Goal: Check status: Check status

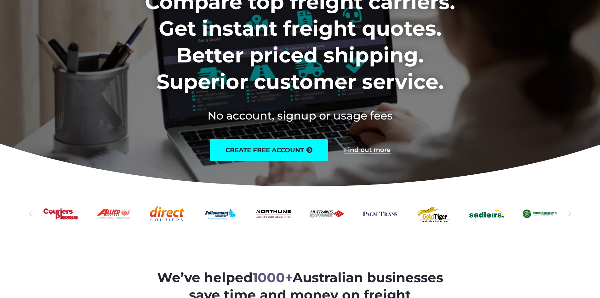
scroll to position [158, 0]
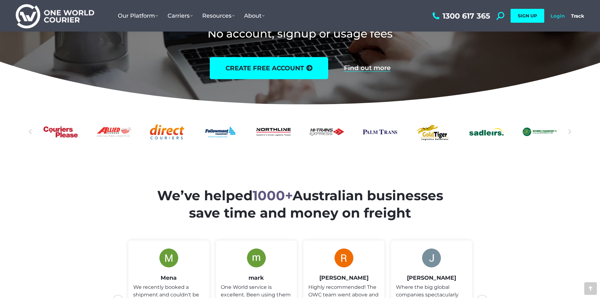
click at [398, 15] on link "Login" at bounding box center [558, 16] width 14 height 6
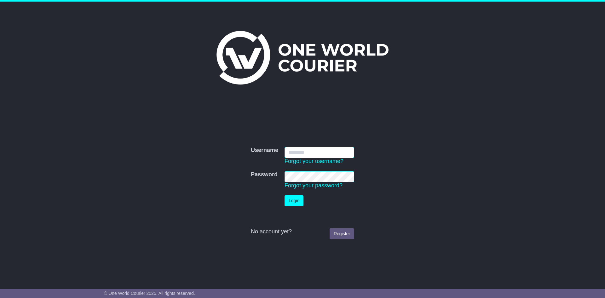
type input "**********"
click at [287, 199] on button "Login" at bounding box center [294, 200] width 19 height 11
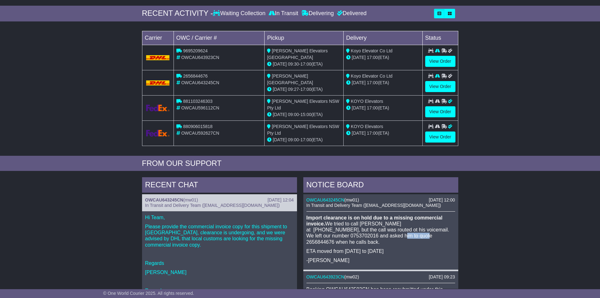
drag, startPoint x: 378, startPoint y: 232, endPoint x: 350, endPoint y: 233, distance: 28.1
click at [350, 233] on p "Import clearance is on hold due to a missing commercial invoice. We tried to ca…" at bounding box center [381, 230] width 149 height 30
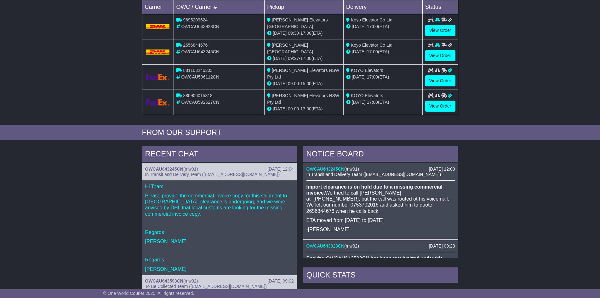
click at [204, 220] on p at bounding box center [219, 223] width 149 height 6
drag, startPoint x: 380, startPoint y: 202, endPoint x: 349, endPoint y: 201, distance: 30.9
click at [349, 201] on p "Import clearance is on hold due to a missing commercial invoice. We tried to ca…" at bounding box center [381, 199] width 149 height 30
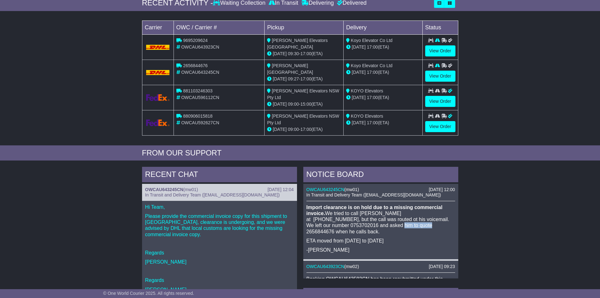
scroll to position [94, 0]
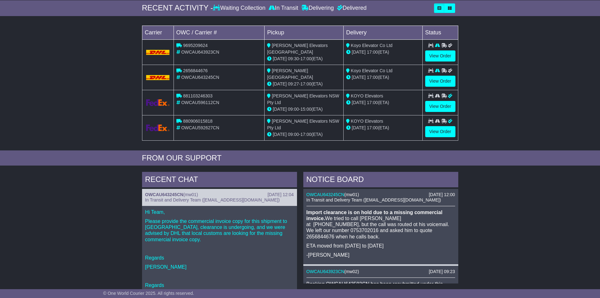
click at [530, 98] on div "Loading... No bookings found Carrier OWC / Carrier # Pickup Delivery Status 969…" at bounding box center [300, 84] width 600 height 131
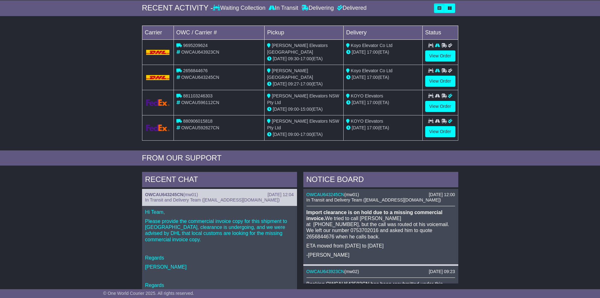
click at [515, 104] on div "Loading... No bookings found Carrier OWC / Carrier # Pickup Delivery Status 969…" at bounding box center [300, 84] width 600 height 131
click at [517, 138] on div "Loading... No bookings found Carrier OWC / Carrier # Pickup Delivery Status 969…" at bounding box center [300, 84] width 600 height 131
click at [436, 57] on link "View Order" at bounding box center [441, 55] width 30 height 11
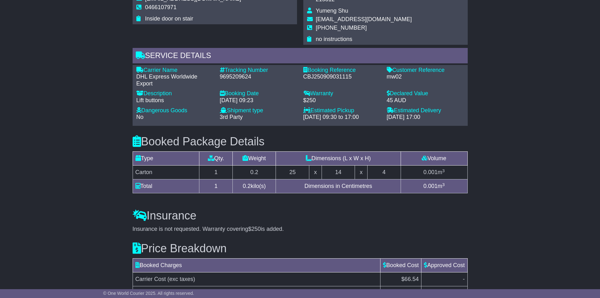
scroll to position [327, 0]
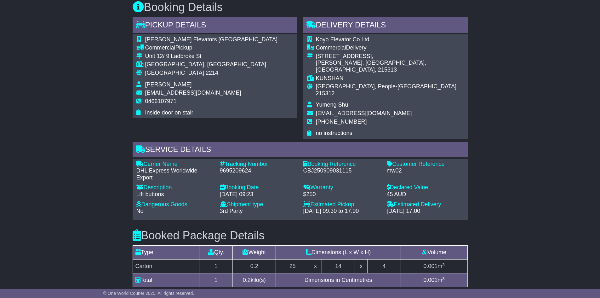
click at [553, 68] on div "Email Download Tracking Pricing Insurance" at bounding box center [300, 110] width 600 height 643
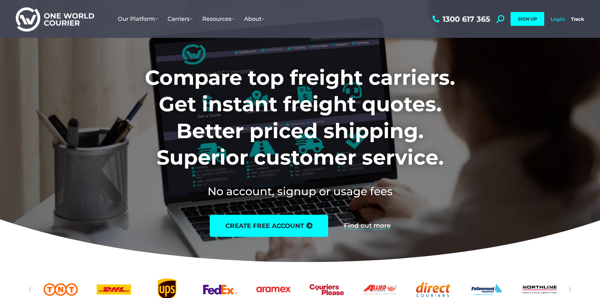
click at [557, 18] on link "Login" at bounding box center [558, 19] width 14 height 6
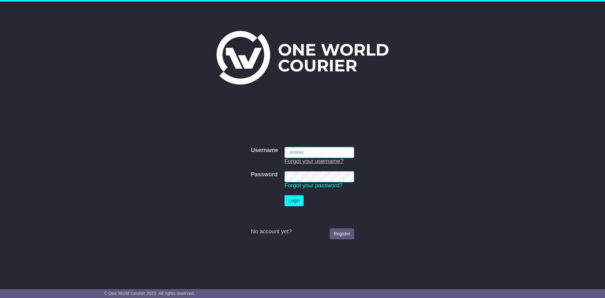
type input "**********"
click at [291, 198] on button "Login" at bounding box center [294, 200] width 19 height 11
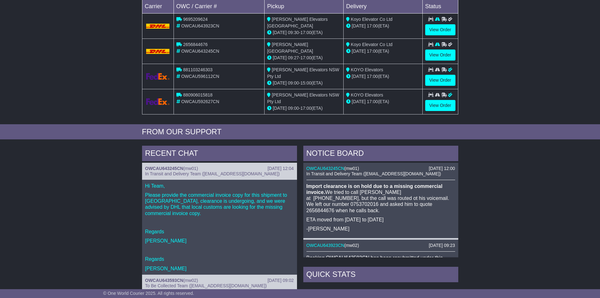
click at [532, 202] on div "RECENT CHAT 11 Sep 2025 12:04 OWCAU643245CN ( mw01 ) In Transit and Delivery Te…" at bounding box center [300, 278] width 600 height 272
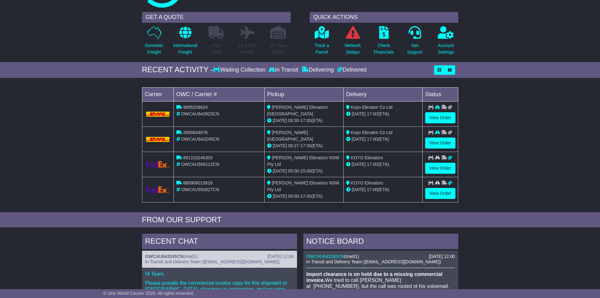
scroll to position [32, 0]
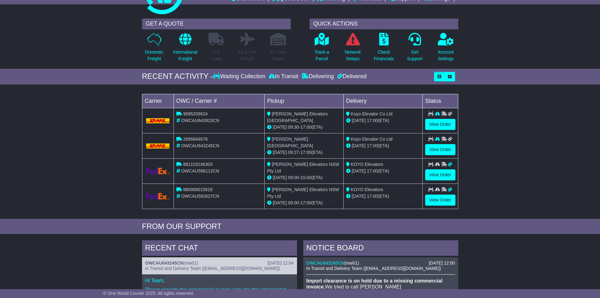
click at [558, 159] on div "Loading... No bookings found Carrier OWC / Carrier # Pickup Delivery Status 969…" at bounding box center [300, 153] width 600 height 131
click at [532, 135] on div "Loading... No bookings found Carrier OWC / Carrier # Pickup Delivery Status 969…" at bounding box center [300, 153] width 600 height 131
click at [356, 60] on p "Network Delays" at bounding box center [353, 55] width 16 height 13
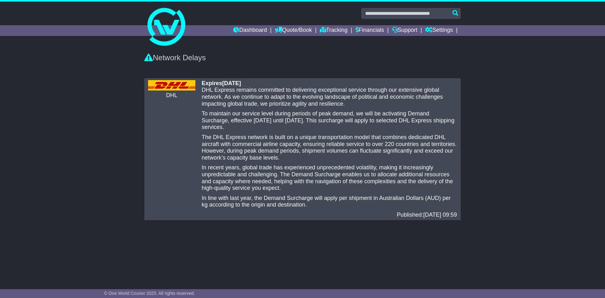
drag, startPoint x: 217, startPoint y: 113, endPoint x: 444, endPoint y: 126, distance: 227.0
click at [444, 126] on p "To maintain our service level during periods of peak demand, we will be activat…" at bounding box center [329, 120] width 255 height 20
click at [486, 131] on div "There are no any delays notified DHL Expires 17 Feb 2026 DHL Express remains co…" at bounding box center [302, 149] width 605 height 148
click at [481, 120] on div "There are no any delays notified DHL Expires 17 Feb 2026 DHL Express remains co…" at bounding box center [302, 149] width 605 height 148
click at [333, 63] on div "Network Delays" at bounding box center [302, 56] width 323 height 19
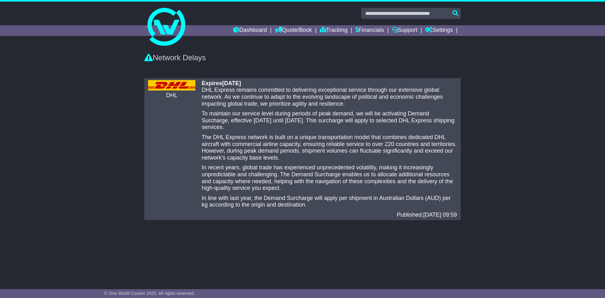
click at [256, 50] on div "Network Delays" at bounding box center [302, 56] width 323 height 19
click at [93, 56] on div "Network Delays" at bounding box center [302, 61] width 605 height 28
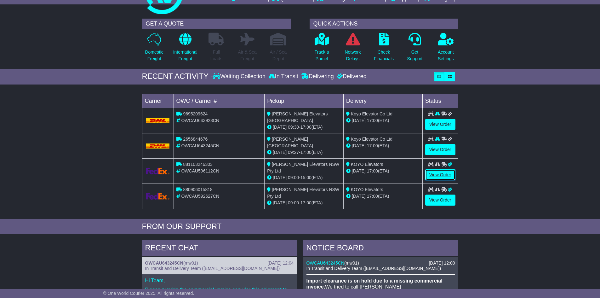
click at [446, 173] on link "View Order" at bounding box center [441, 174] width 30 height 11
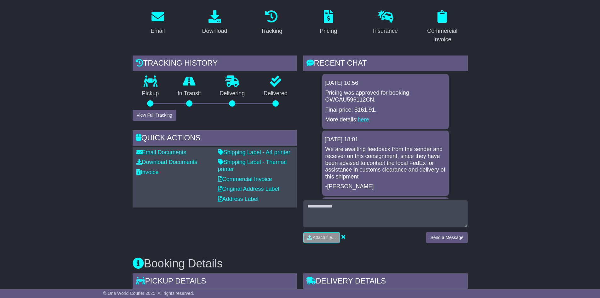
scroll to position [32, 0]
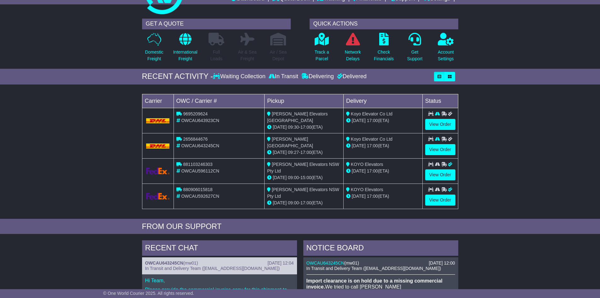
scroll to position [32, 0]
click at [438, 173] on link "View Order" at bounding box center [441, 174] width 30 height 11
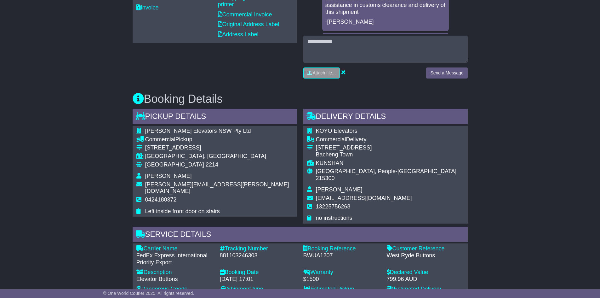
scroll to position [126, 0]
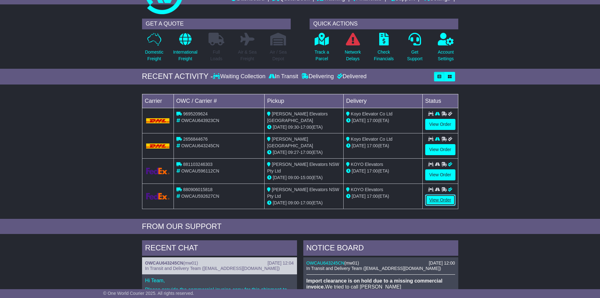
click at [432, 198] on link "View Order" at bounding box center [441, 199] width 30 height 11
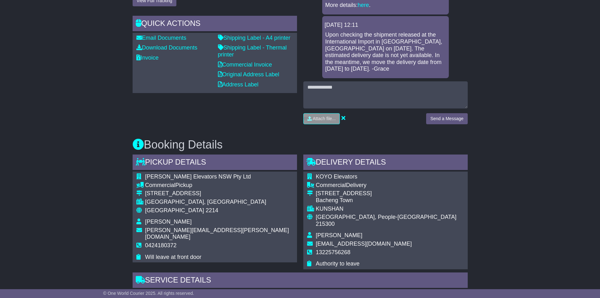
click at [538, 194] on div "Email Download Tracking Pricing Insurance" at bounding box center [300, 282] width 600 height 784
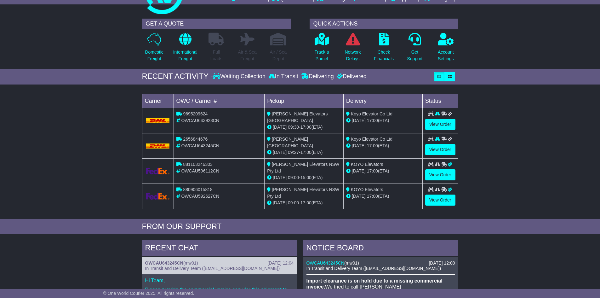
click at [558, 135] on div "Loading... No bookings found Carrier OWC / Carrier # Pickup Delivery Status 969…" at bounding box center [300, 153] width 600 height 131
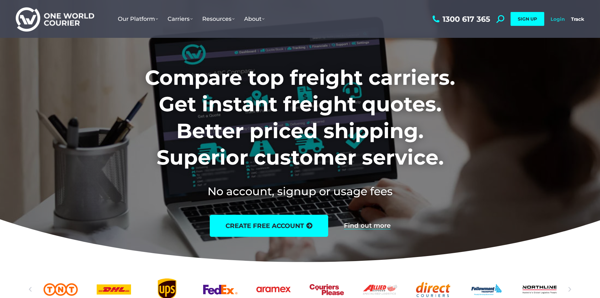
click at [563, 20] on link "Login" at bounding box center [558, 19] width 14 height 6
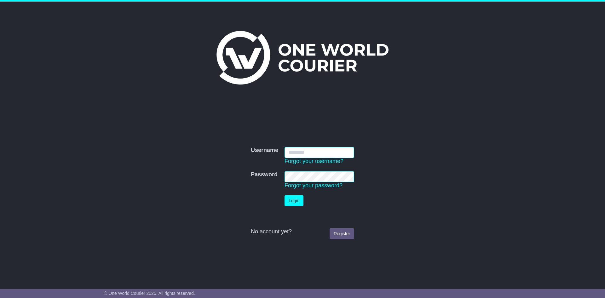
type input "**********"
click at [291, 201] on button "Login" at bounding box center [294, 200] width 19 height 11
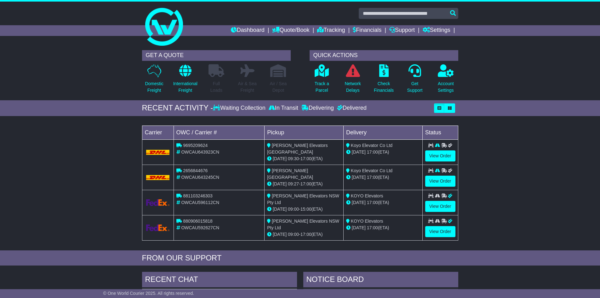
click at [507, 181] on div "Loading... No bookings found Carrier OWC / Carrier # Pickup Delivery Status 969…" at bounding box center [300, 184] width 600 height 131
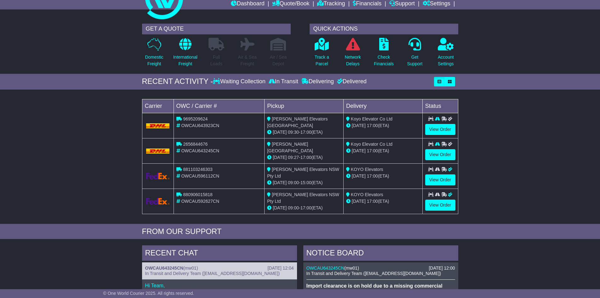
scroll to position [63, 0]
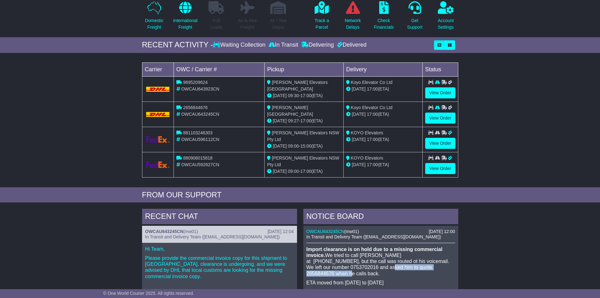
drag, startPoint x: 340, startPoint y: 265, endPoint x: 422, endPoint y: 267, distance: 82.6
click at [422, 267] on p "Import clearance is on hold due to a missing commercial invoice. We tried to ca…" at bounding box center [381, 261] width 149 height 30
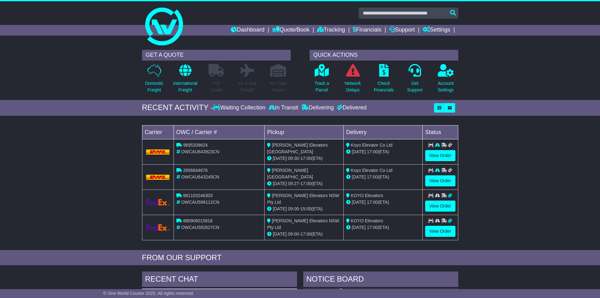
scroll to position [0, 0]
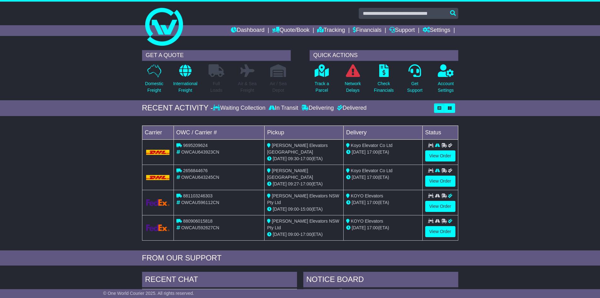
click at [502, 74] on div "GET A QUOTE Domestic Freight International Freight Full Loads Air & Sea Freight…" at bounding box center [300, 73] width 600 height 53
click at [496, 14] on div at bounding box center [300, 24] width 600 height 45
click at [59, 48] on div "GET A QUOTE Domestic Freight International Freight Full Loads Air & Sea Freight…" at bounding box center [300, 73] width 600 height 53
